Goal: Book appointment/travel/reservation

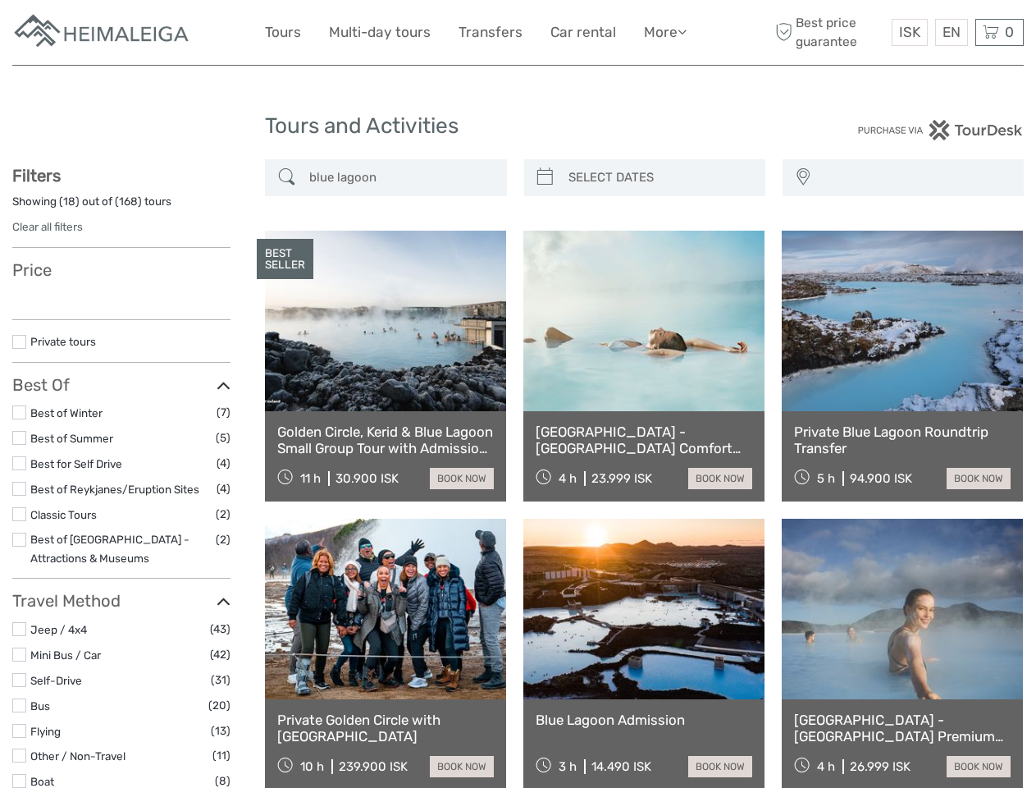
select select
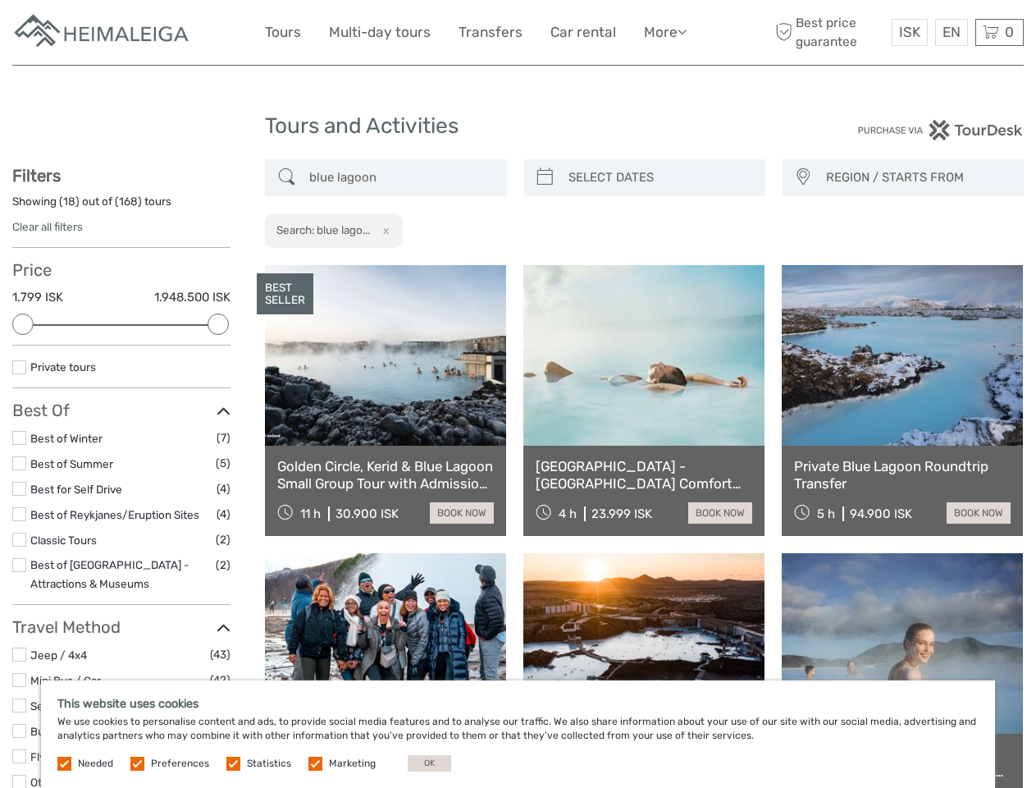
click at [664, 32] on link "More" at bounding box center [665, 33] width 43 height 24
click at [683, 31] on icon at bounding box center [682, 32] width 9 height 14
click at [909, 32] on span "ISK" at bounding box center [909, 32] width 21 height 16
click at [951, 32] on div "EN English Español Deutsch" at bounding box center [951, 32] width 33 height 27
click at [999, 32] on div "0 Items Total 0 ISK Checkout The shopping cart is empty." at bounding box center [999, 32] width 48 height 27
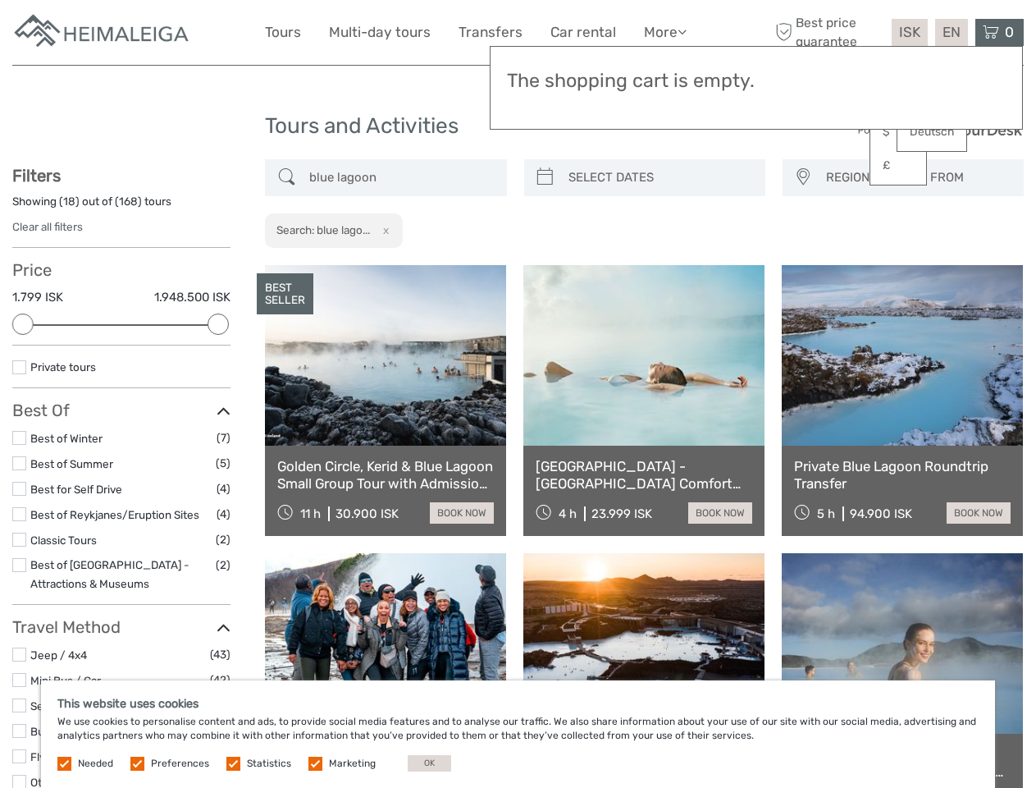
click at [23, 324] on div at bounding box center [22, 323] width 21 height 21
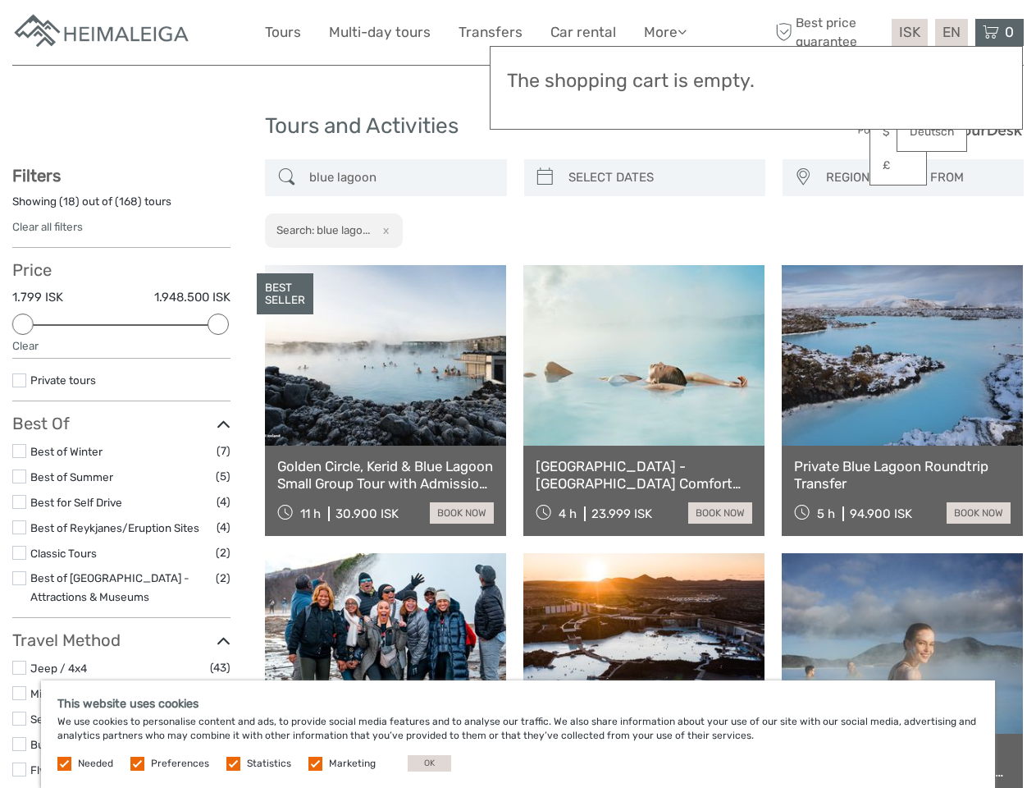
click at [218, 413] on icon at bounding box center [224, 424] width 14 height 22
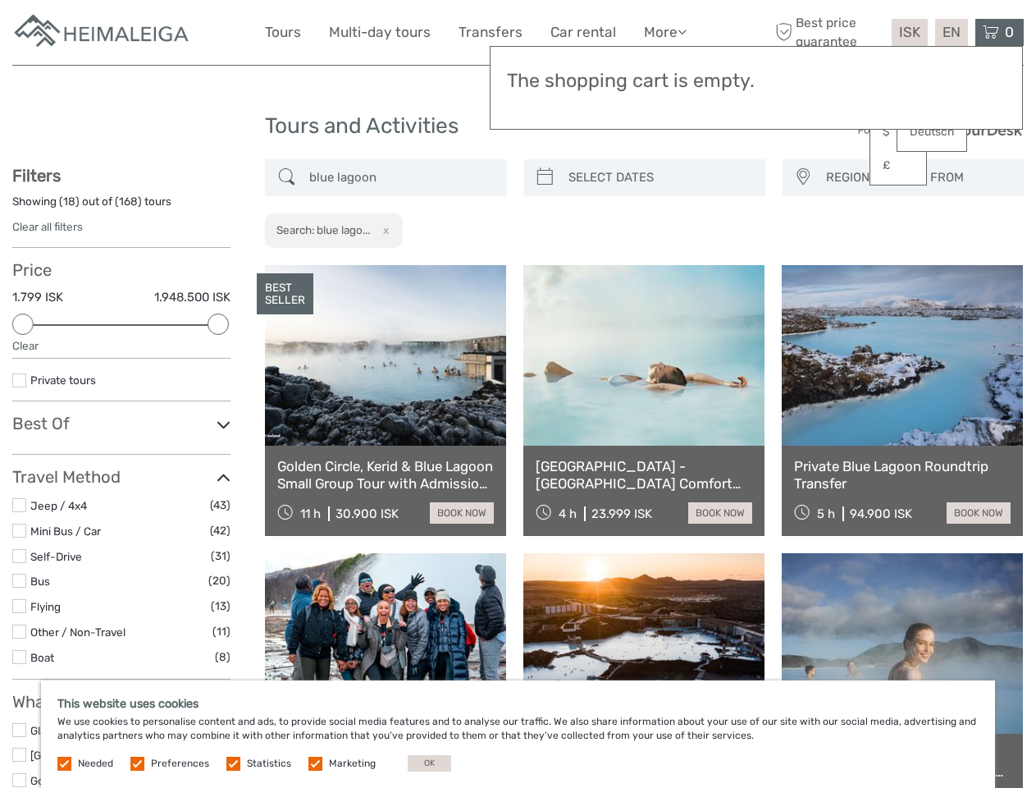
click at [545, 265] on link at bounding box center [643, 355] width 241 height 180
click at [659, 265] on link at bounding box center [643, 355] width 241 height 180
click at [802, 265] on link at bounding box center [902, 355] width 241 height 180
